Goal: Task Accomplishment & Management: Use online tool/utility

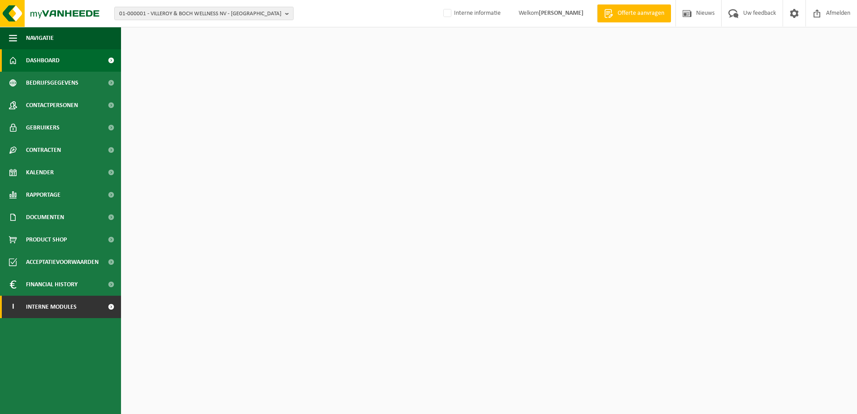
click at [67, 310] on span "Interne modules" at bounding box center [51, 307] width 51 height 22
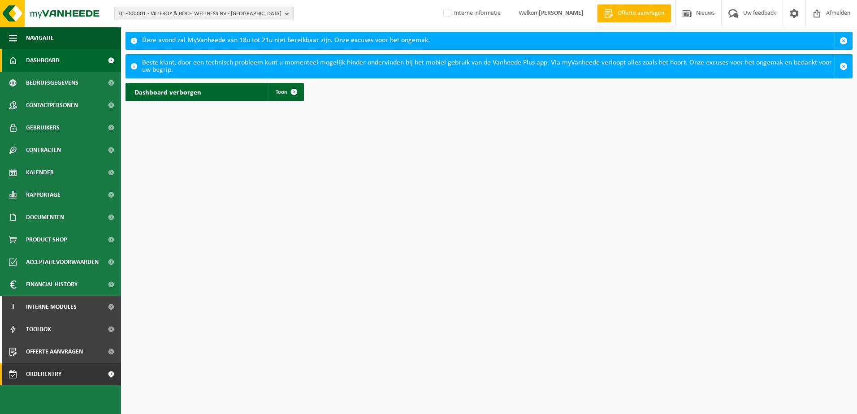
click at [30, 378] on span "Orderentry Goedkeuring" at bounding box center [63, 374] width 75 height 22
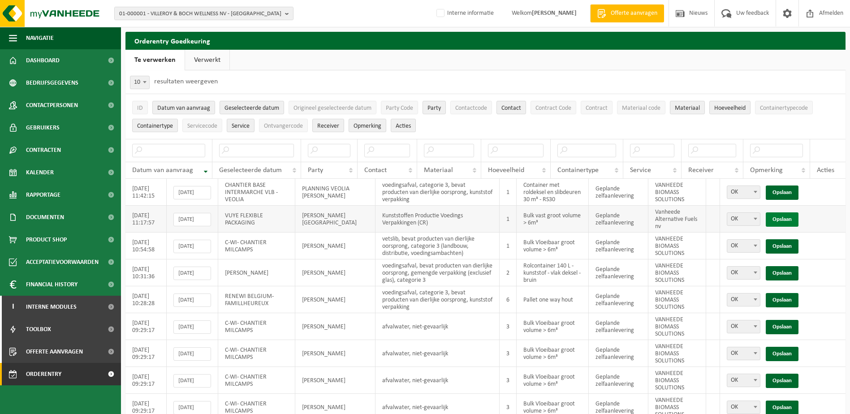
click at [785, 220] on link "Opslaan" at bounding box center [782, 219] width 33 height 14
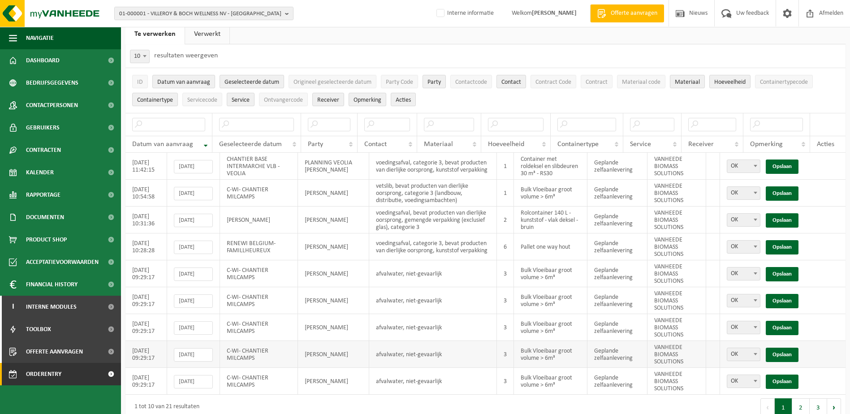
scroll to position [40, 0]
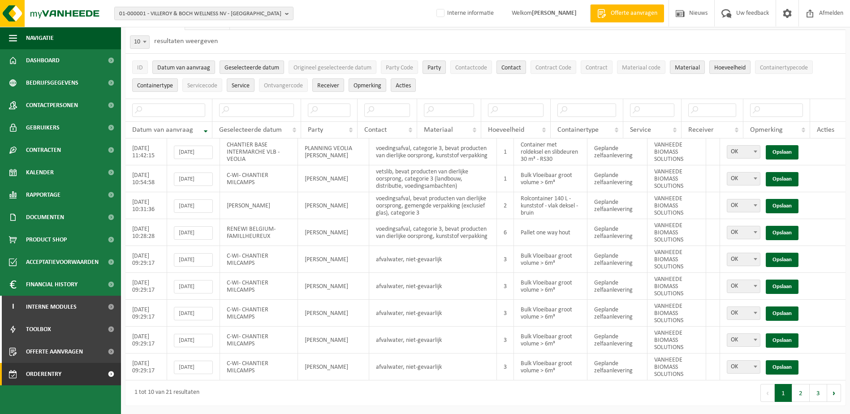
click at [803, 395] on button "2" at bounding box center [800, 393] width 17 height 18
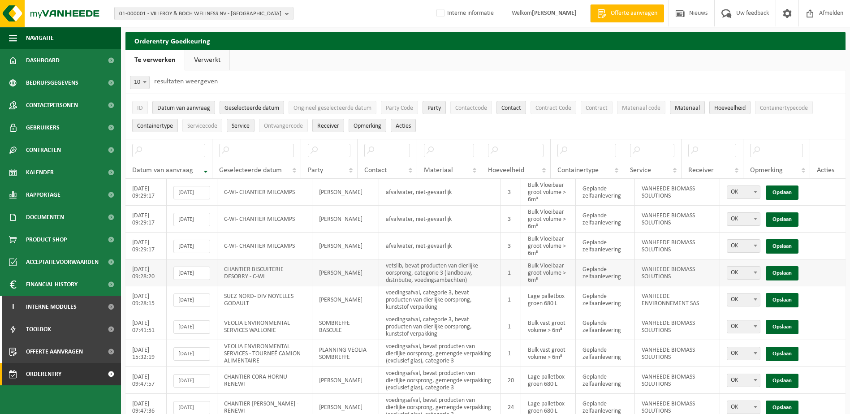
scroll to position [67, 0]
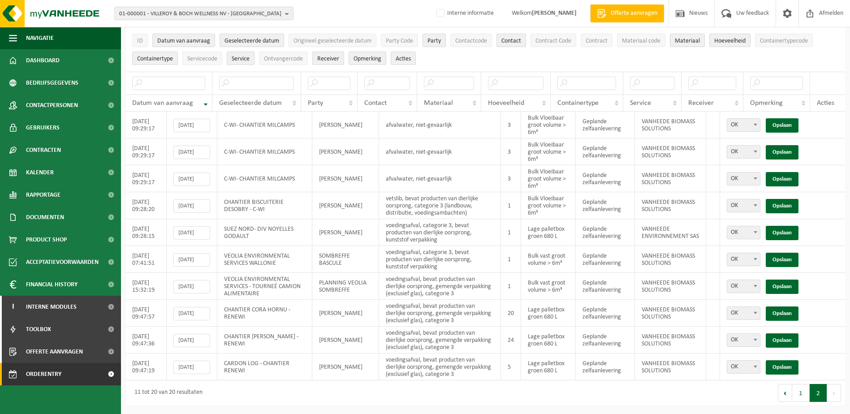
click at [833, 395] on button "Volgende" at bounding box center [834, 393] width 14 height 18
click at [799, 396] on button "1" at bounding box center [800, 393] width 17 height 18
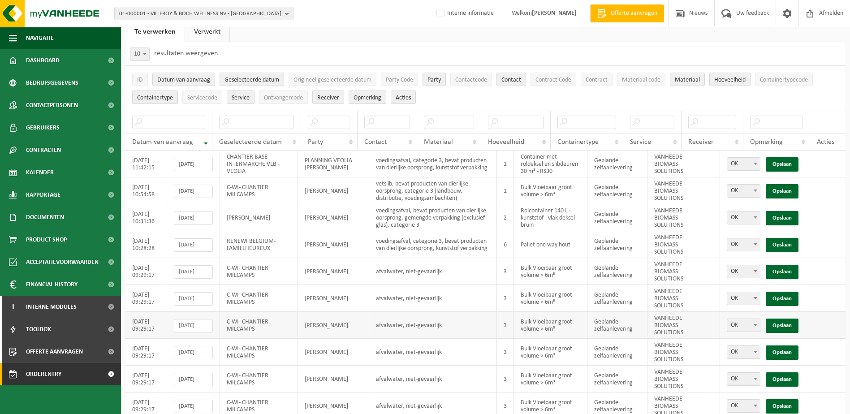
scroll to position [0, 0]
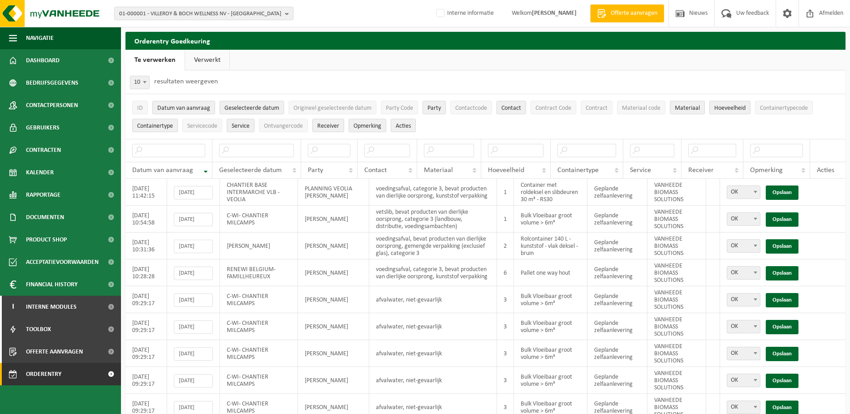
click at [209, 59] on link "Verwerkt" at bounding box center [207, 60] width 44 height 21
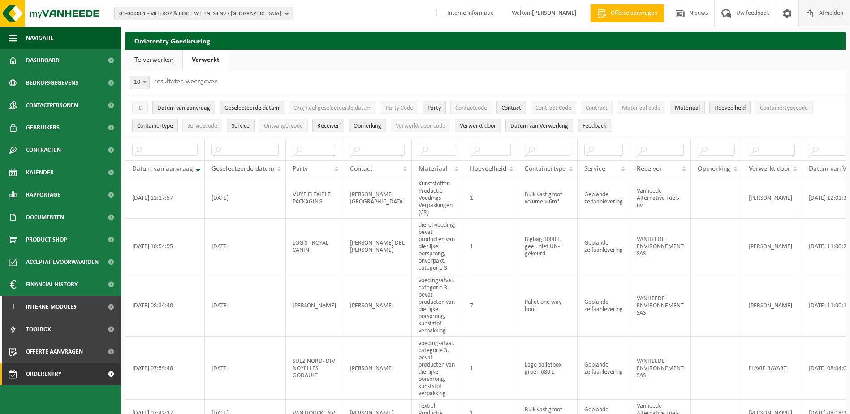
click at [828, 12] on span "Afmelden" at bounding box center [831, 13] width 29 height 26
